Goal: Task Accomplishment & Management: Manage account settings

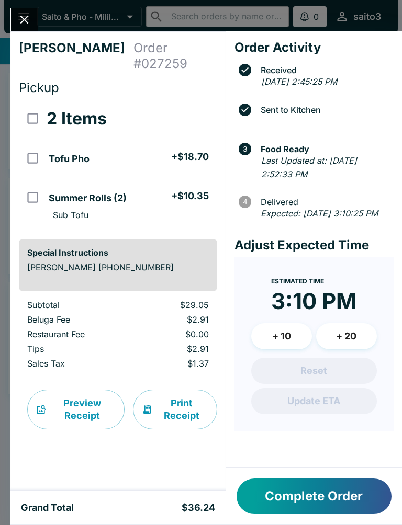
click at [18, 29] on button "Close" at bounding box center [24, 19] width 27 height 23
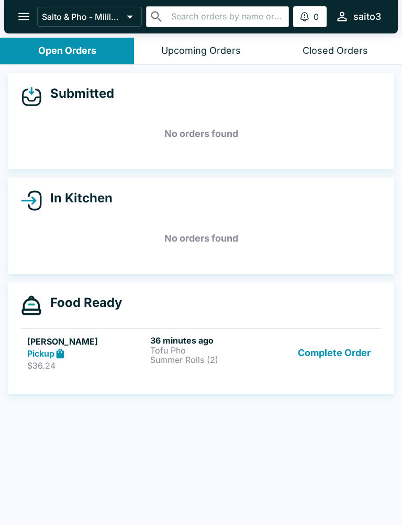
click at [20, 24] on icon "open drawer" at bounding box center [24, 16] width 14 height 14
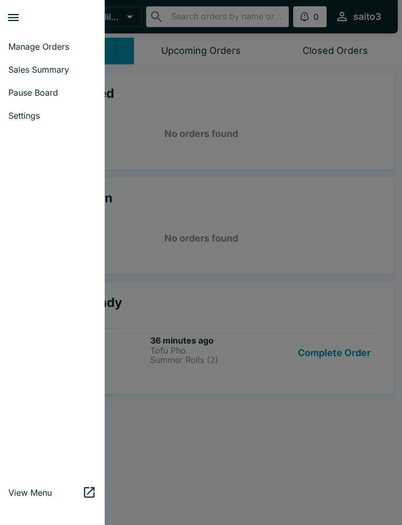
click at [249, 127] on div at bounding box center [201, 262] width 402 height 525
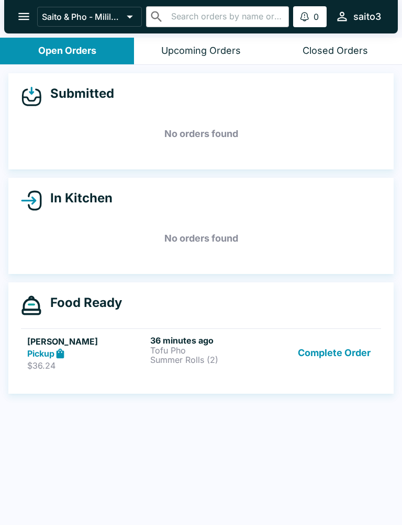
click at [346, 352] on button "Complete Order" at bounding box center [334, 353] width 81 height 36
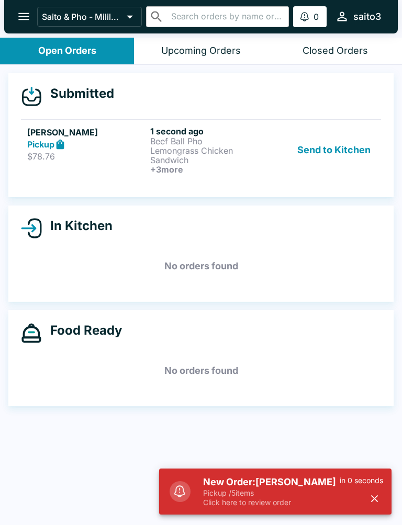
click at [110, 130] on h5 "[PERSON_NAME]" at bounding box center [86, 132] width 119 height 13
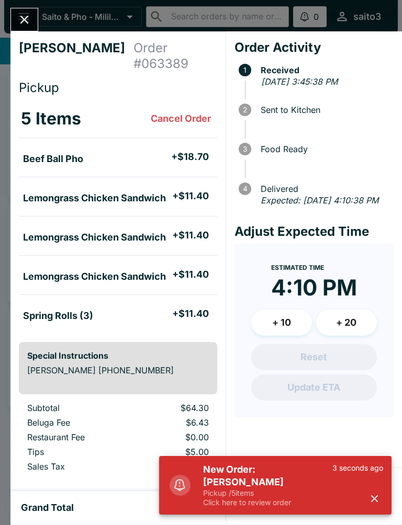
click at [380, 502] on button "button" at bounding box center [374, 498] width 17 height 17
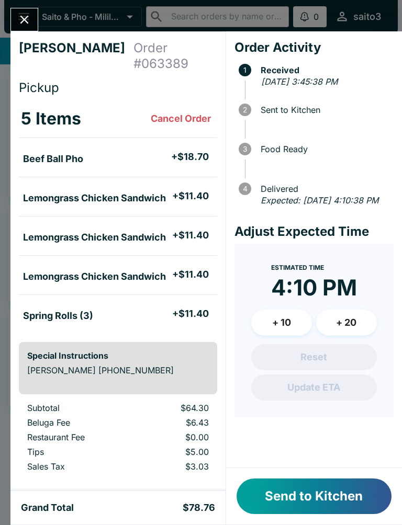
click at [355, 487] on button "Send to Kitchen" at bounding box center [314, 497] width 155 height 36
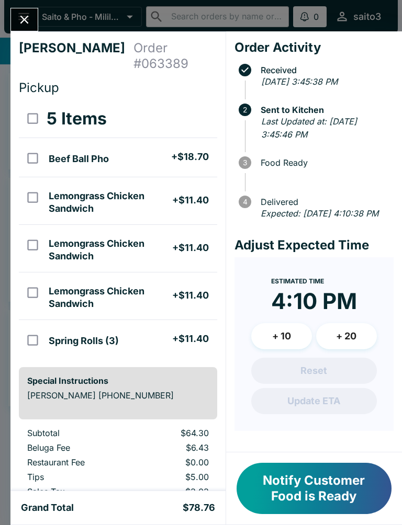
click at [36, 19] on button "Close" at bounding box center [24, 19] width 27 height 23
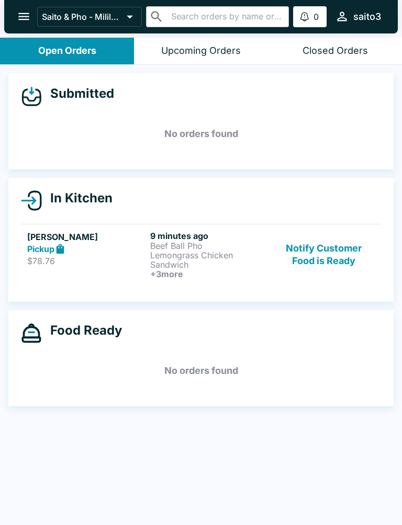
click at [335, 256] on button "Notify Customer Food is Ready" at bounding box center [324, 255] width 102 height 48
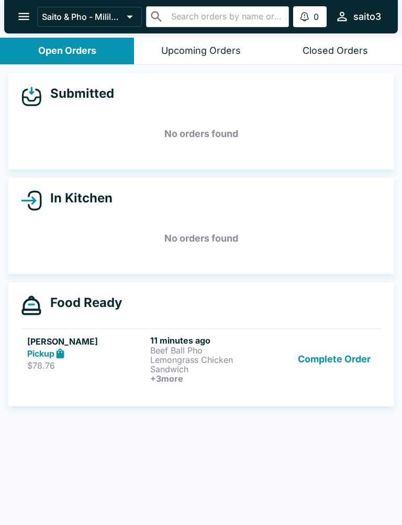
click at [205, 357] on p "Lemongrass Chicken Sandwich" at bounding box center [209, 364] width 119 height 19
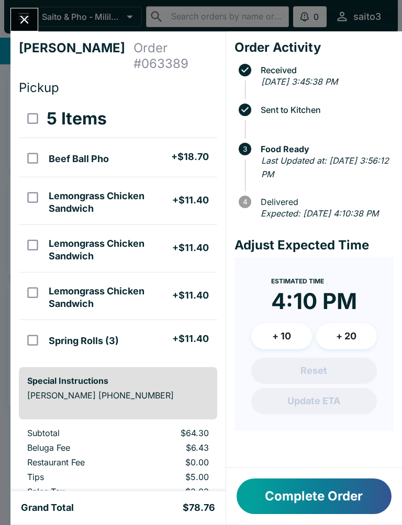
click at [322, 497] on button "Complete Order" at bounding box center [314, 497] width 155 height 36
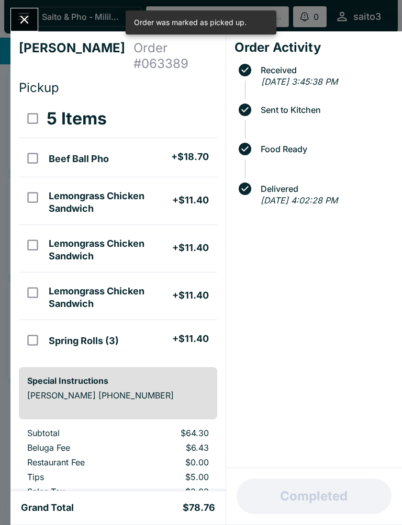
click at [37, 7] on div "[PERSON_NAME] Order # 063389 Pickup 5 Items Beef Ball Pho + $18.70 Lemongrass C…" at bounding box center [201, 262] width 402 height 525
